Goal: Transaction & Acquisition: Purchase product/service

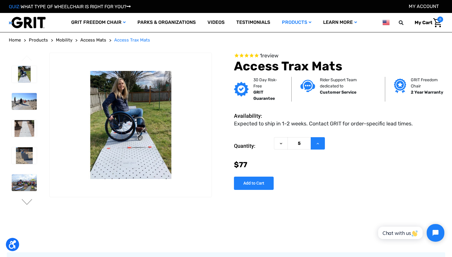
click at [313, 143] on button "Increase Quantity of Access Trax Mats" at bounding box center [318, 143] width 14 height 13
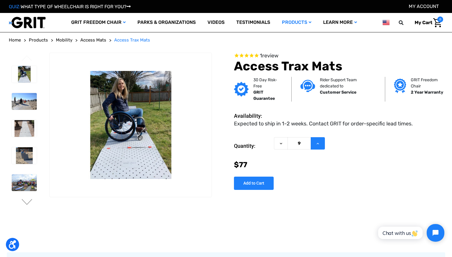
type input "10"
click at [250, 185] on input "Add to Cart" at bounding box center [254, 183] width 40 height 13
type input "Add to Cart"
